Goal: Browse casually

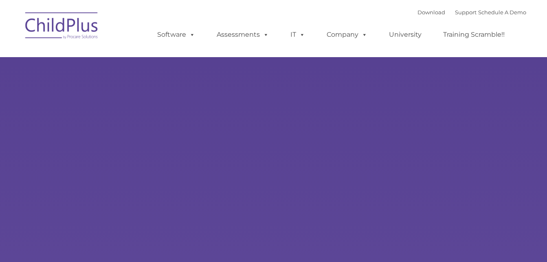
select select "MEDIUM"
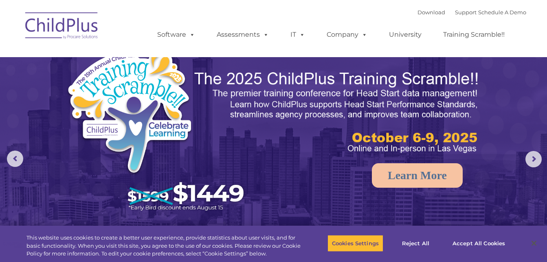
click at [60, 27] on img at bounding box center [62, 27] width 82 height 41
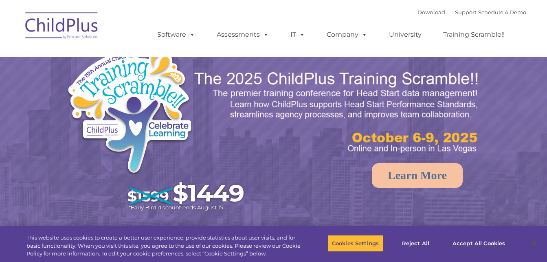
select select "MEDIUM"
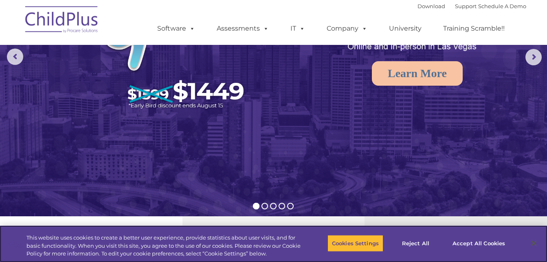
scroll to position [103, 0]
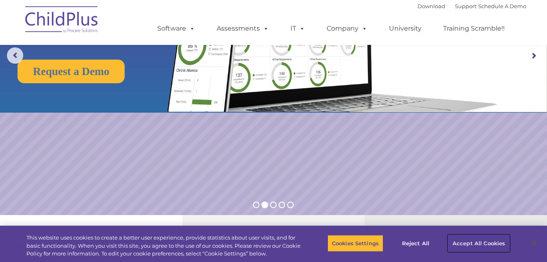
click at [491, 242] on button "Accept All Cookies" at bounding box center [479, 242] width 62 height 17
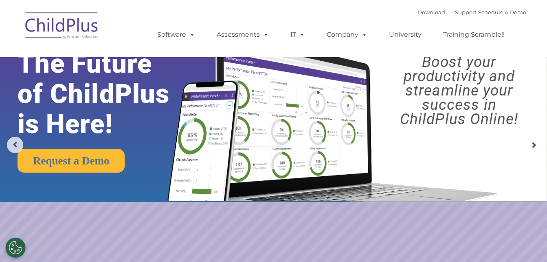
scroll to position [0, 0]
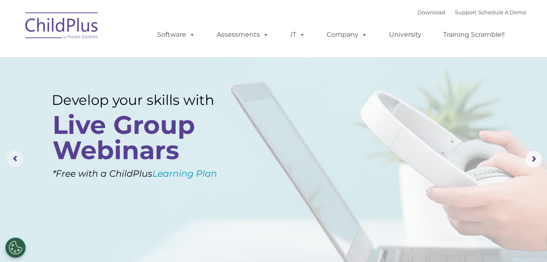
click at [15, 156] on rs-arrow at bounding box center [15, 158] width 16 height 16
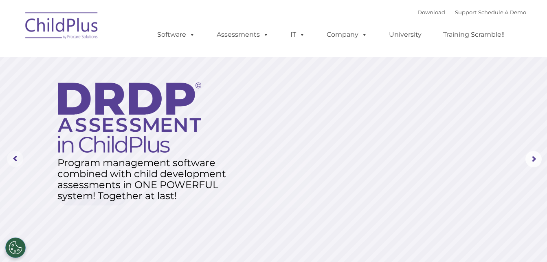
click at [15, 156] on rs-arrow at bounding box center [15, 158] width 16 height 16
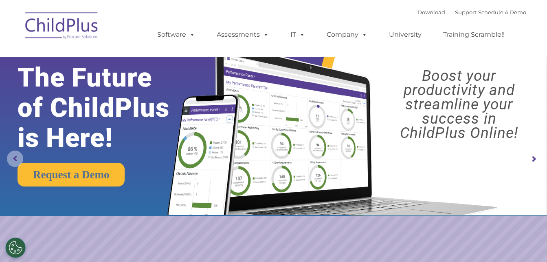
click at [15, 156] on rs-arrow at bounding box center [15, 158] width 16 height 16
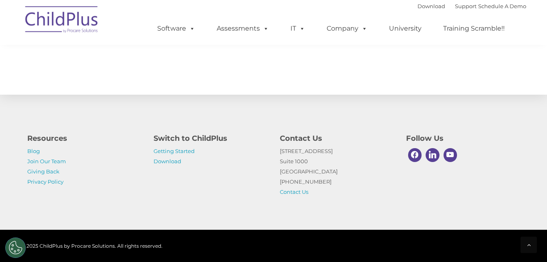
scroll to position [949, 0]
